Goal: Find specific page/section: Find specific page/section

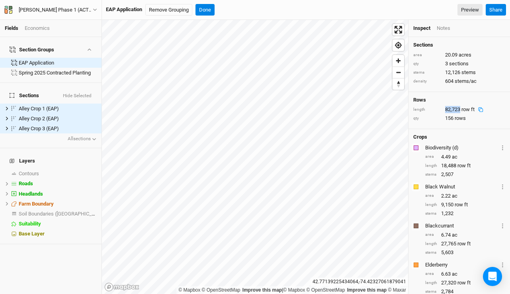
drag, startPoint x: 0, startPoint y: 0, endPoint x: 444, endPoint y: 109, distance: 457.5
click at [445, 109] on div "82,723 row ft" at bounding box center [466, 109] width 42 height 7
copy div "82,723"
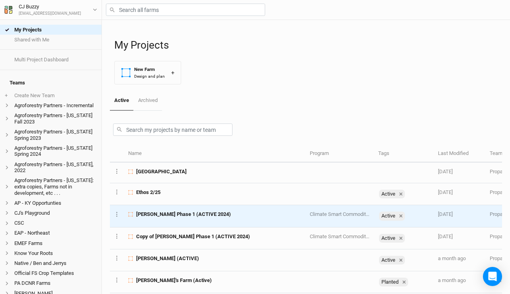
click at [188, 214] on span "[PERSON_NAME] Phase 1 (ACTIVE 2024)" at bounding box center [183, 213] width 95 height 7
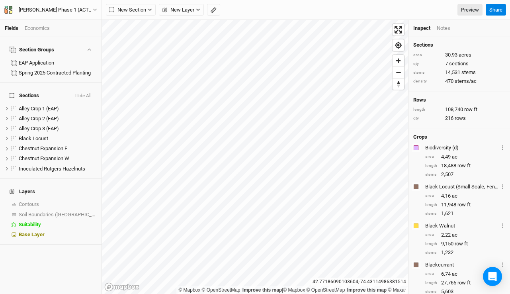
click at [42, 28] on div "Economics" at bounding box center [37, 28] width 25 height 7
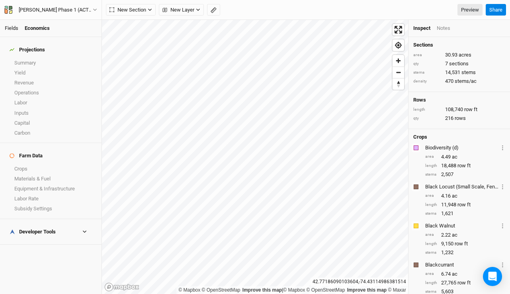
click at [8, 30] on link "Fields" at bounding box center [12, 28] width 14 height 6
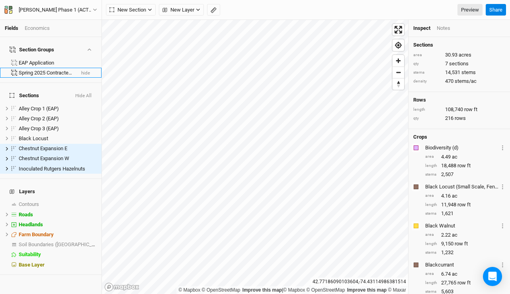
click at [26, 70] on div "Spring 2025 Contracted Planting" at bounding box center [47, 73] width 56 height 6
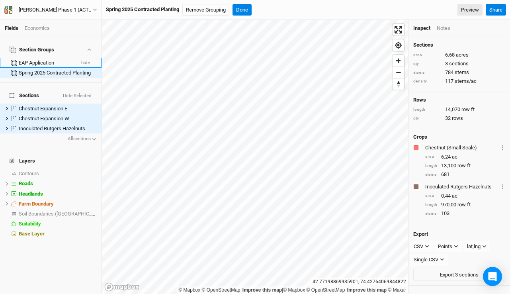
click at [43, 60] on div "EAP Application" at bounding box center [47, 63] width 56 height 6
